Goal: Task Accomplishment & Management: Manage account settings

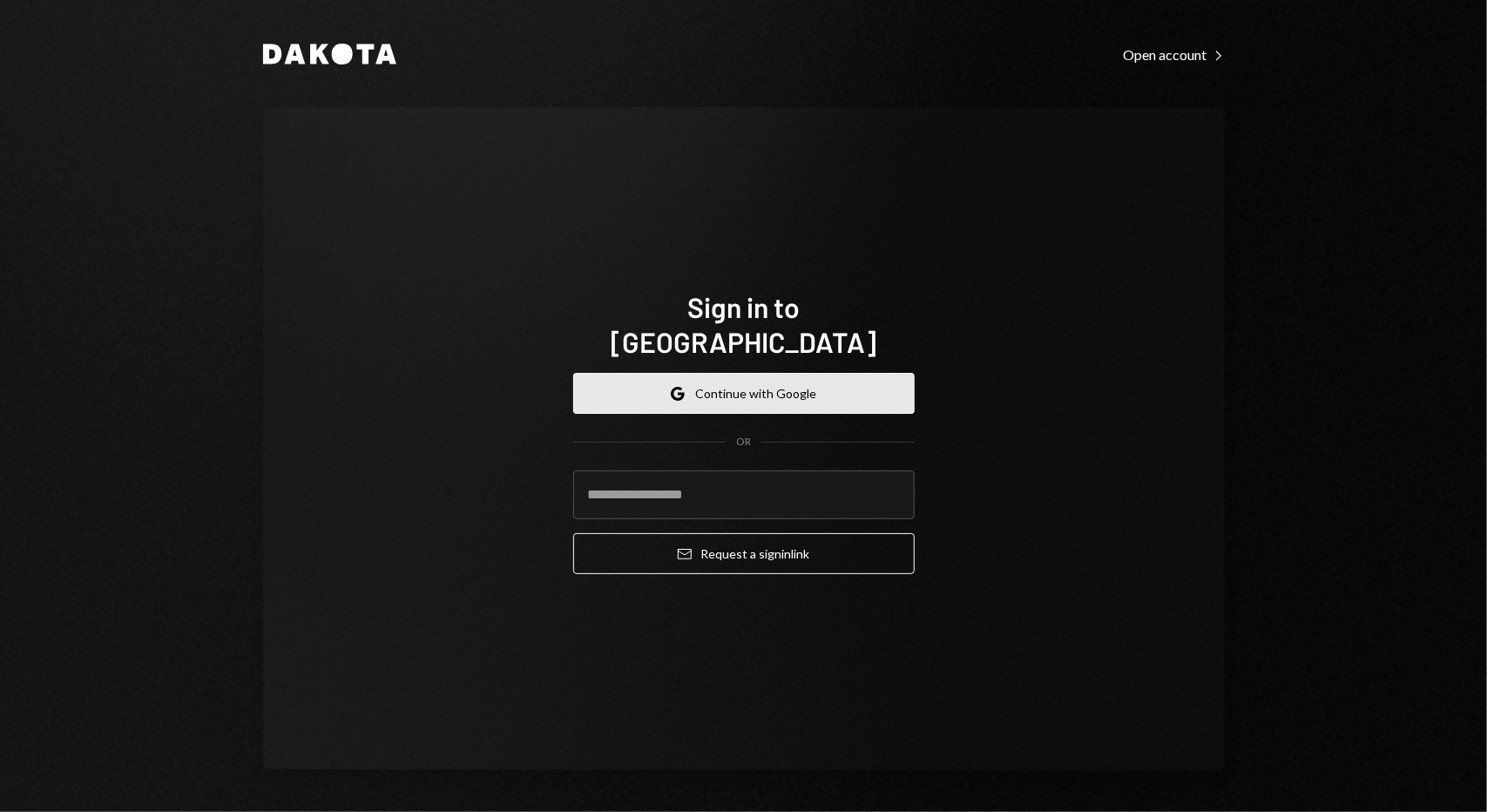
click at [719, 391] on button "Google Continue with Google" at bounding box center [744, 393] width 342 height 41
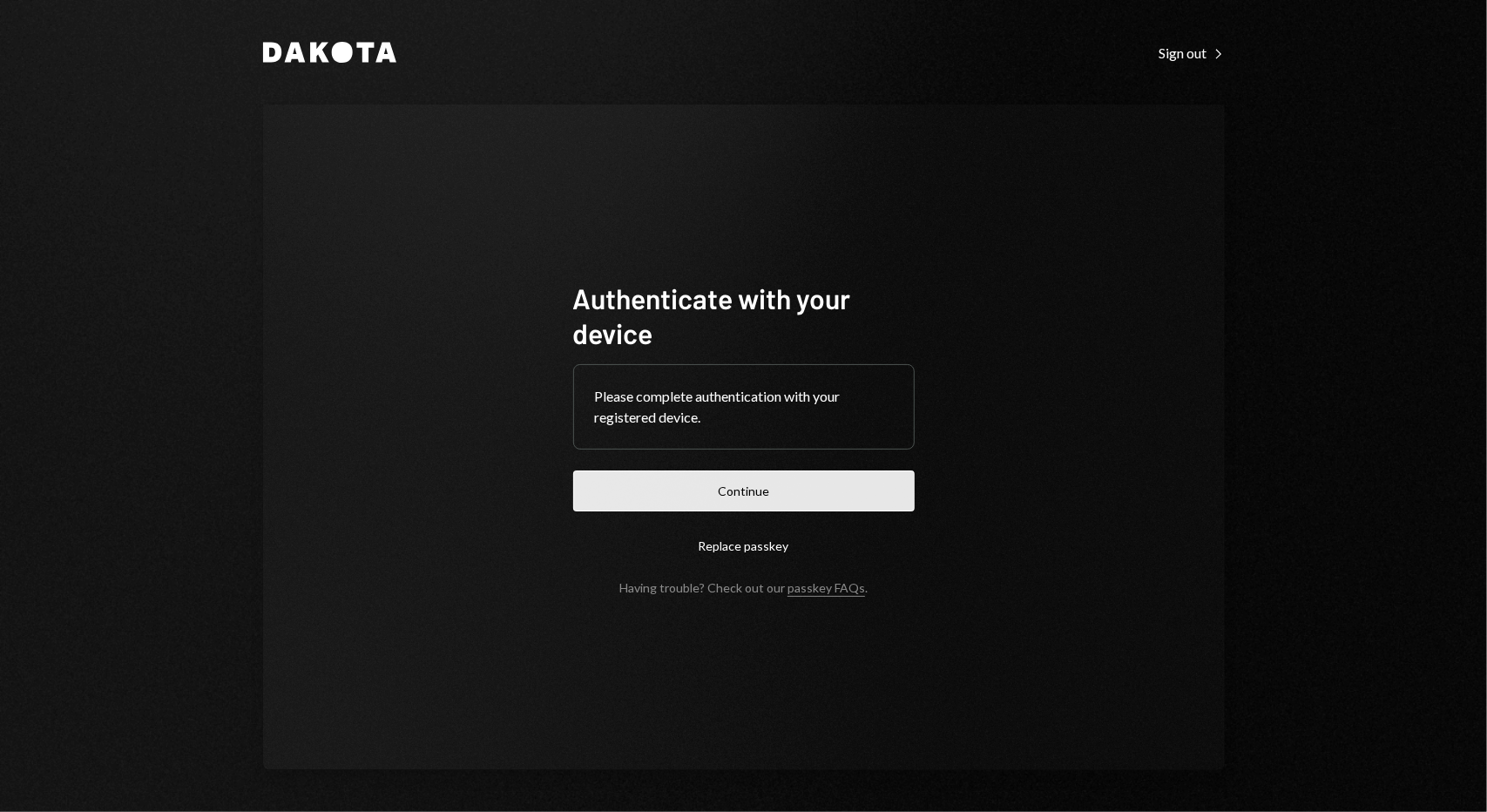
click at [779, 484] on button "Continue" at bounding box center [744, 490] width 342 height 41
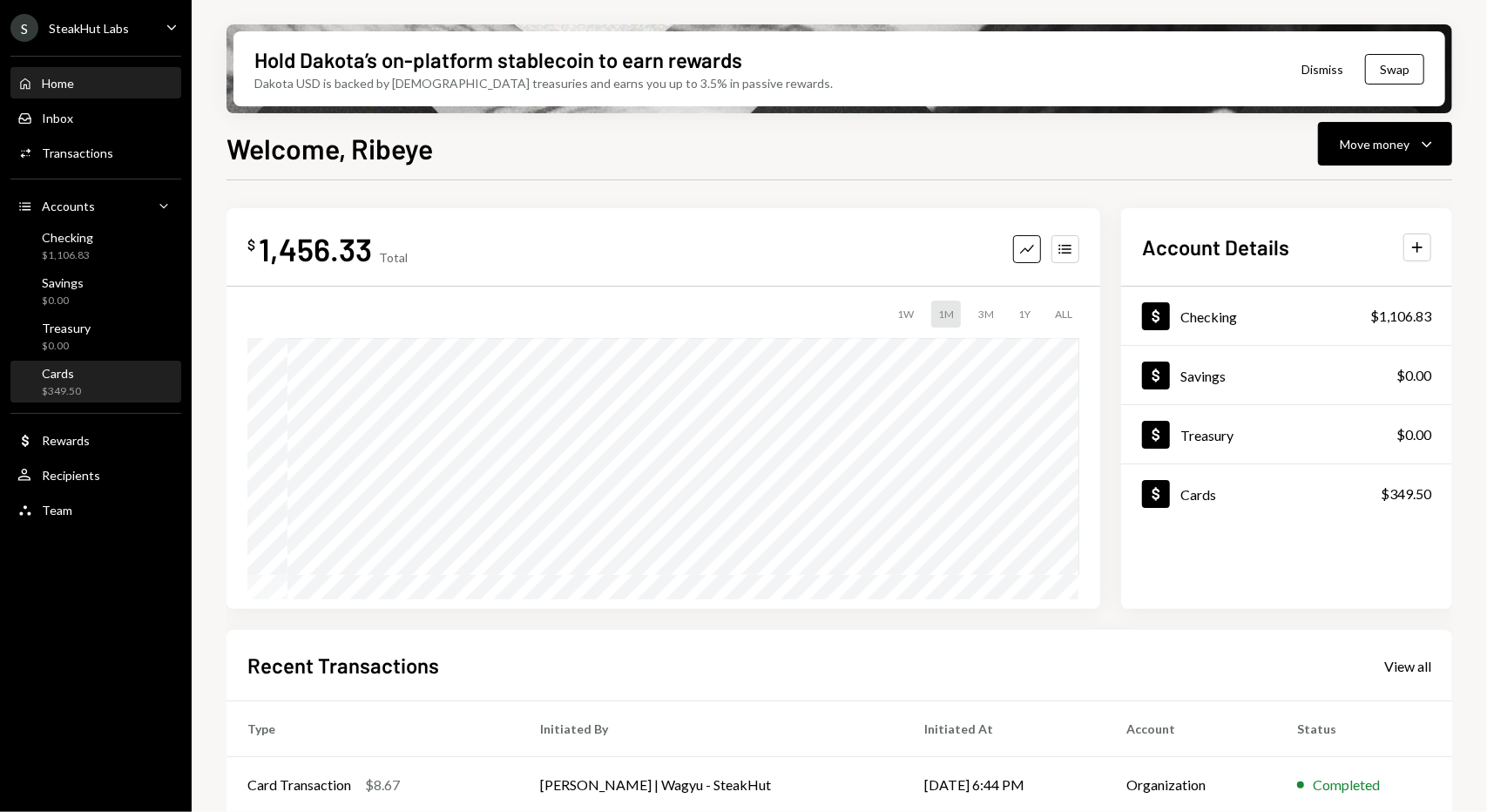
click at [85, 390] on div "Cards $349.50" at bounding box center [95, 382] width 156 height 33
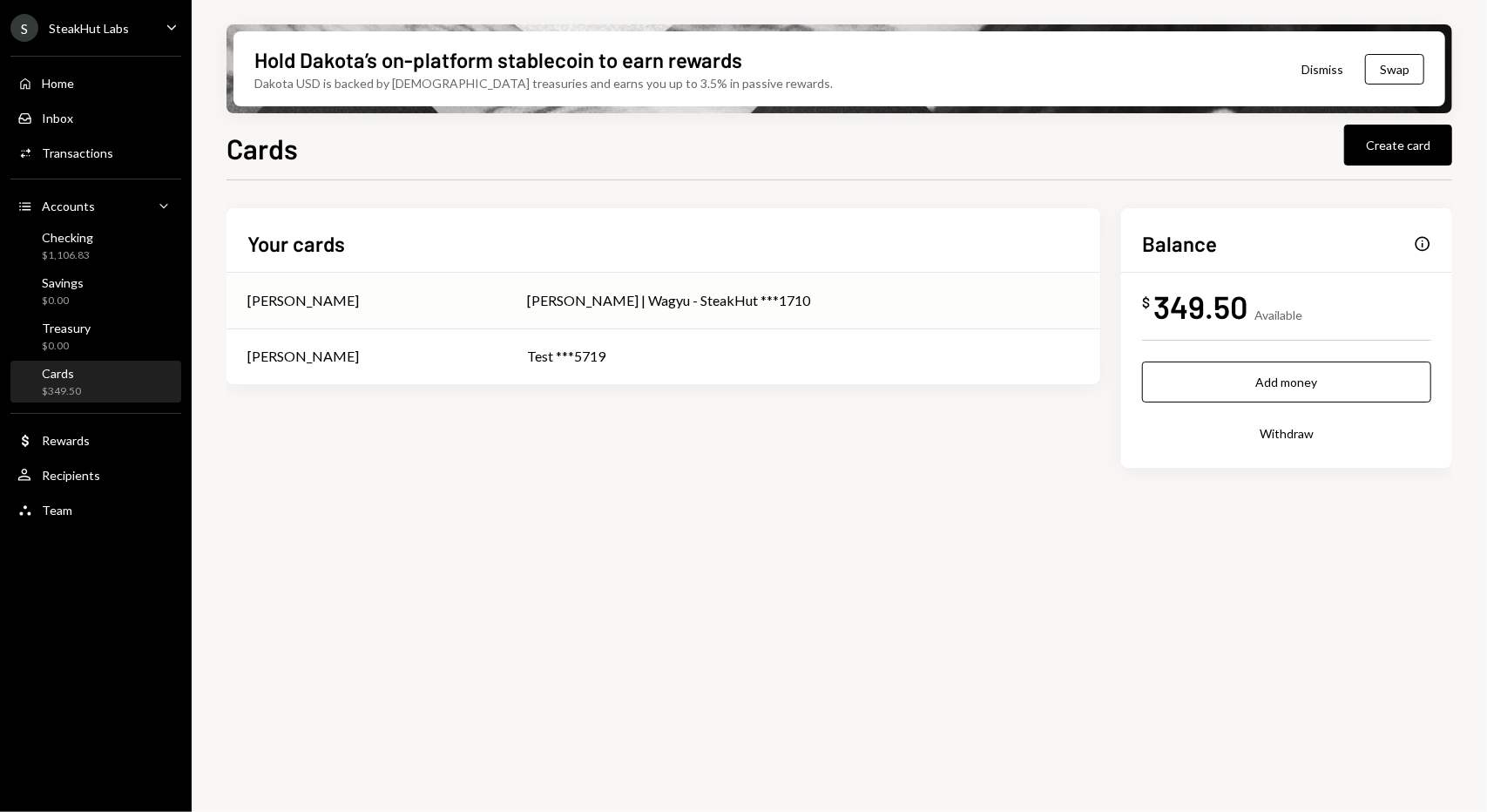
click at [553, 286] on td "[PERSON_NAME] | Wagyu - SteakHut ***1710" at bounding box center [803, 300] width 593 height 56
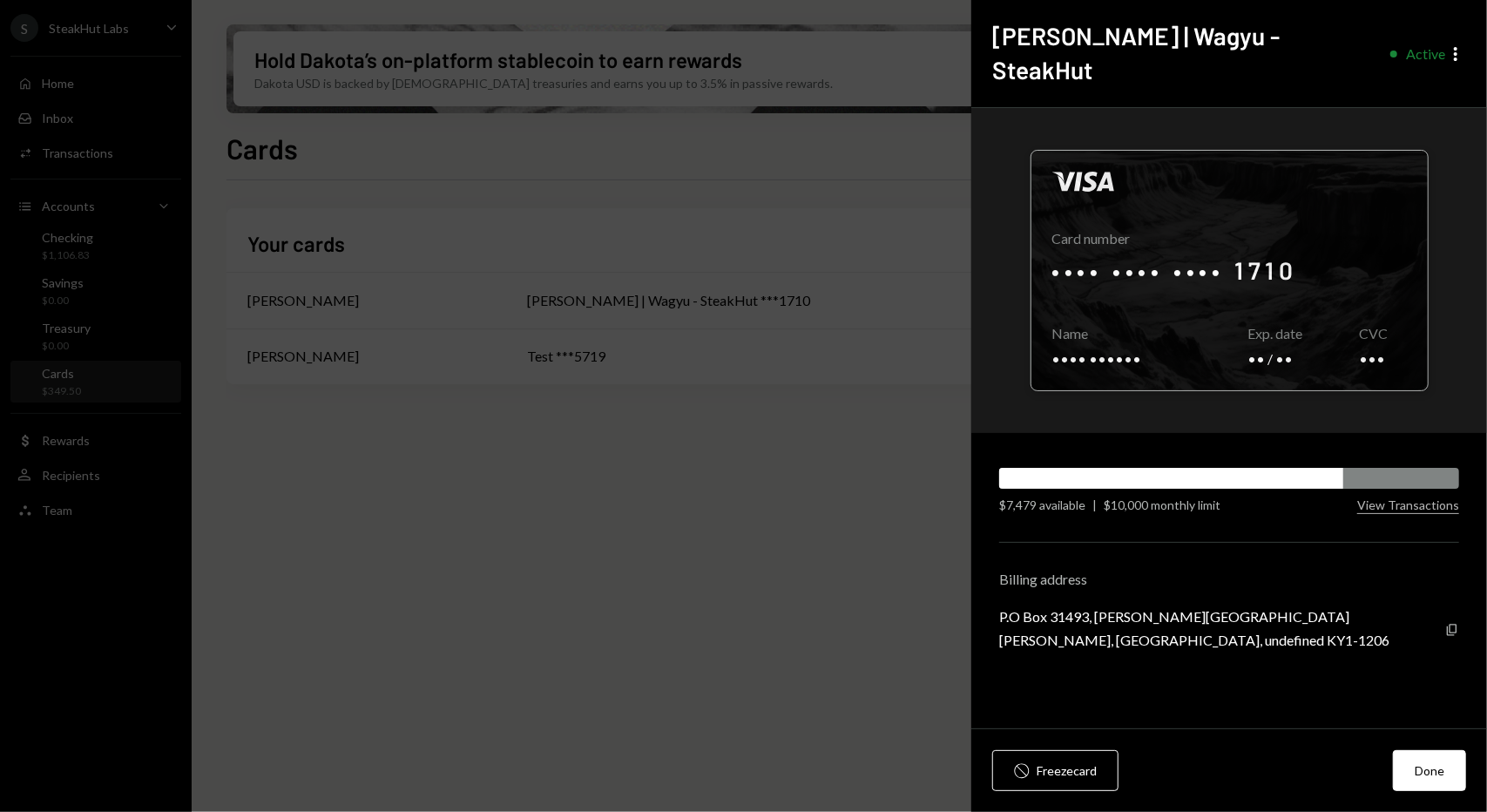
click at [1216, 253] on div at bounding box center [1230, 271] width 396 height 240
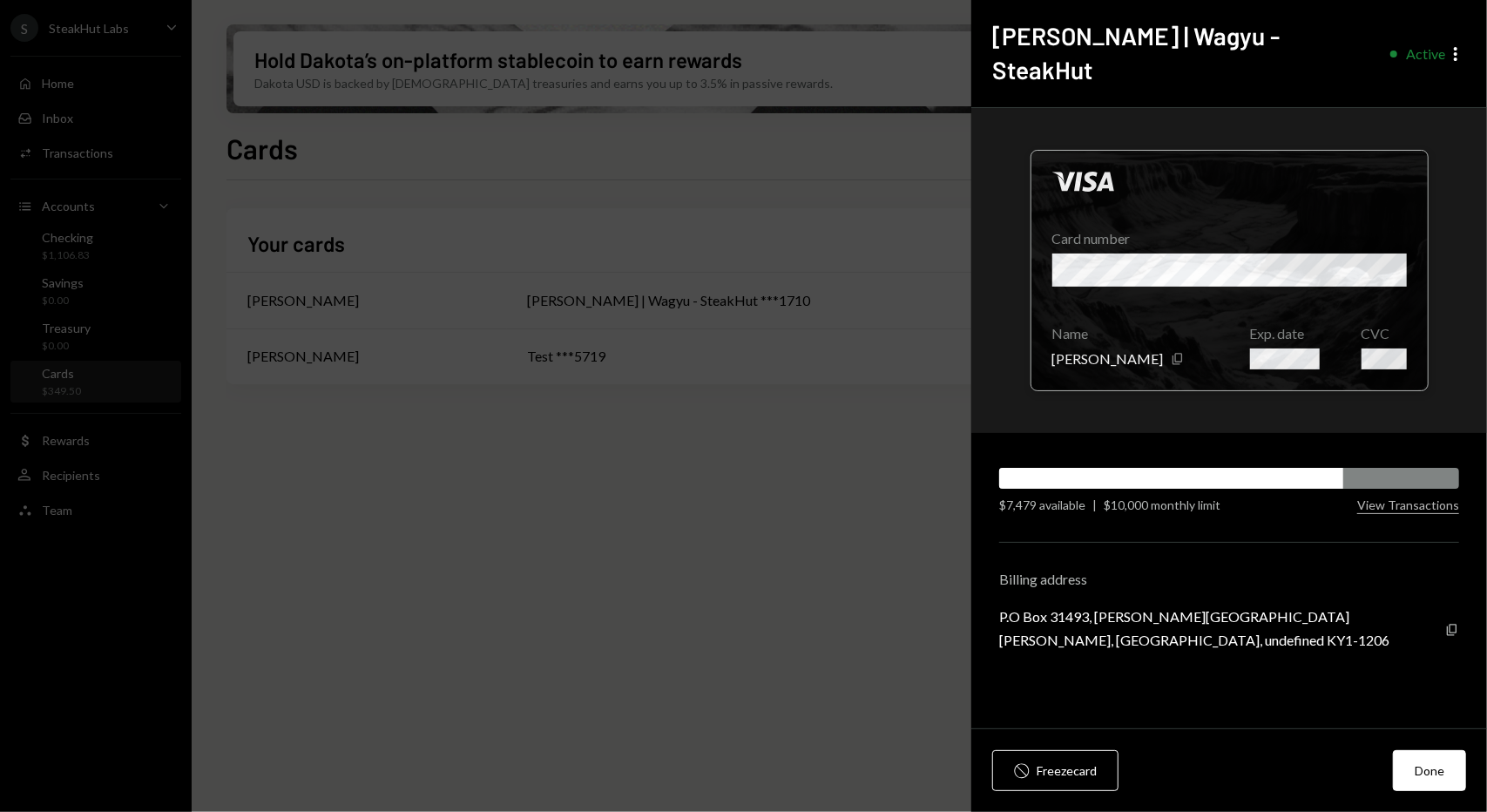
click at [1307, 325] on div at bounding box center [1230, 271] width 396 height 240
click at [1275, 309] on div at bounding box center [1230, 271] width 396 height 240
